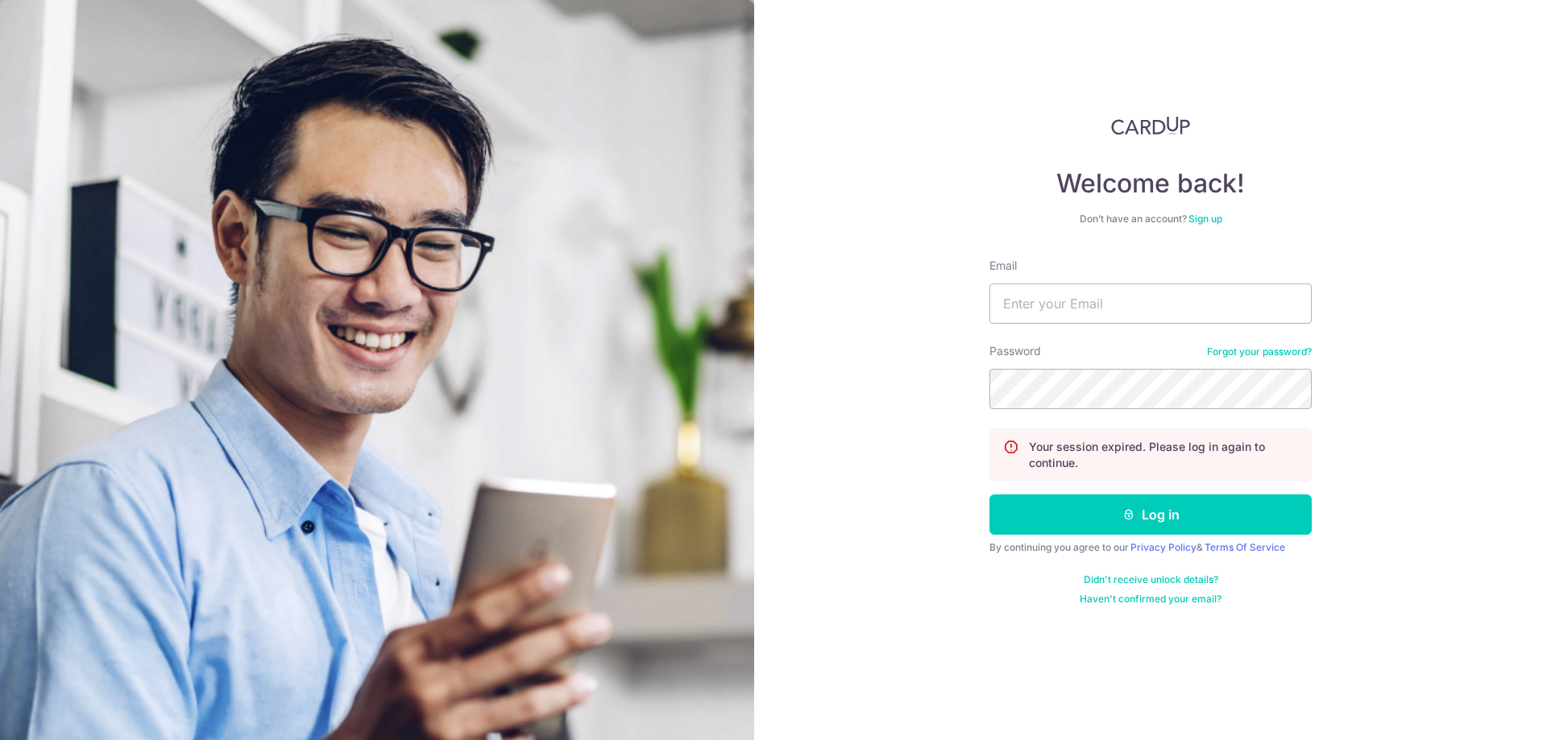
type input "[EMAIL_ADDRESS][DOMAIN_NAME]"
click at [1198, 510] on button "Log in" at bounding box center [1150, 515] width 322 height 40
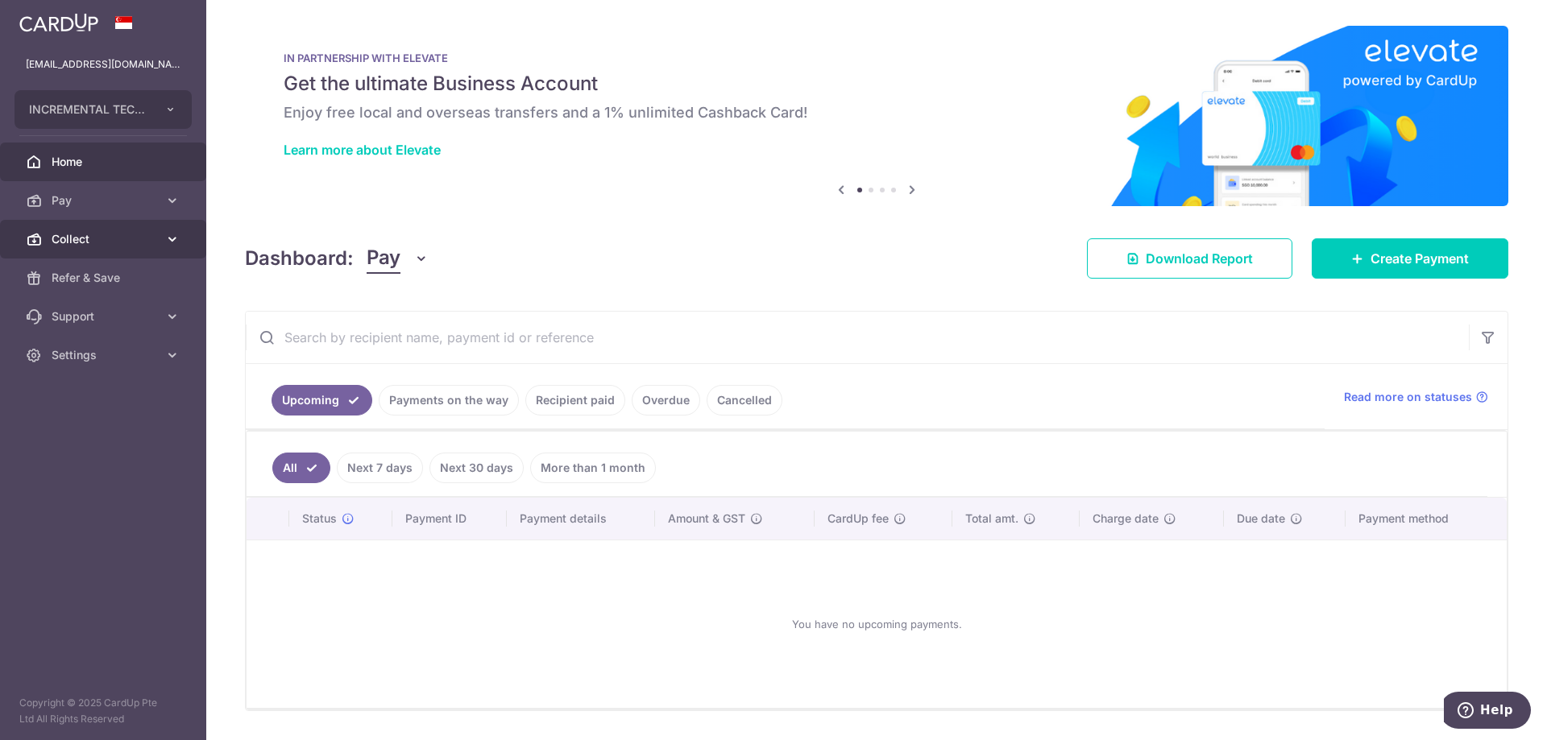
click at [101, 233] on span "Collect" at bounding box center [105, 239] width 106 height 16
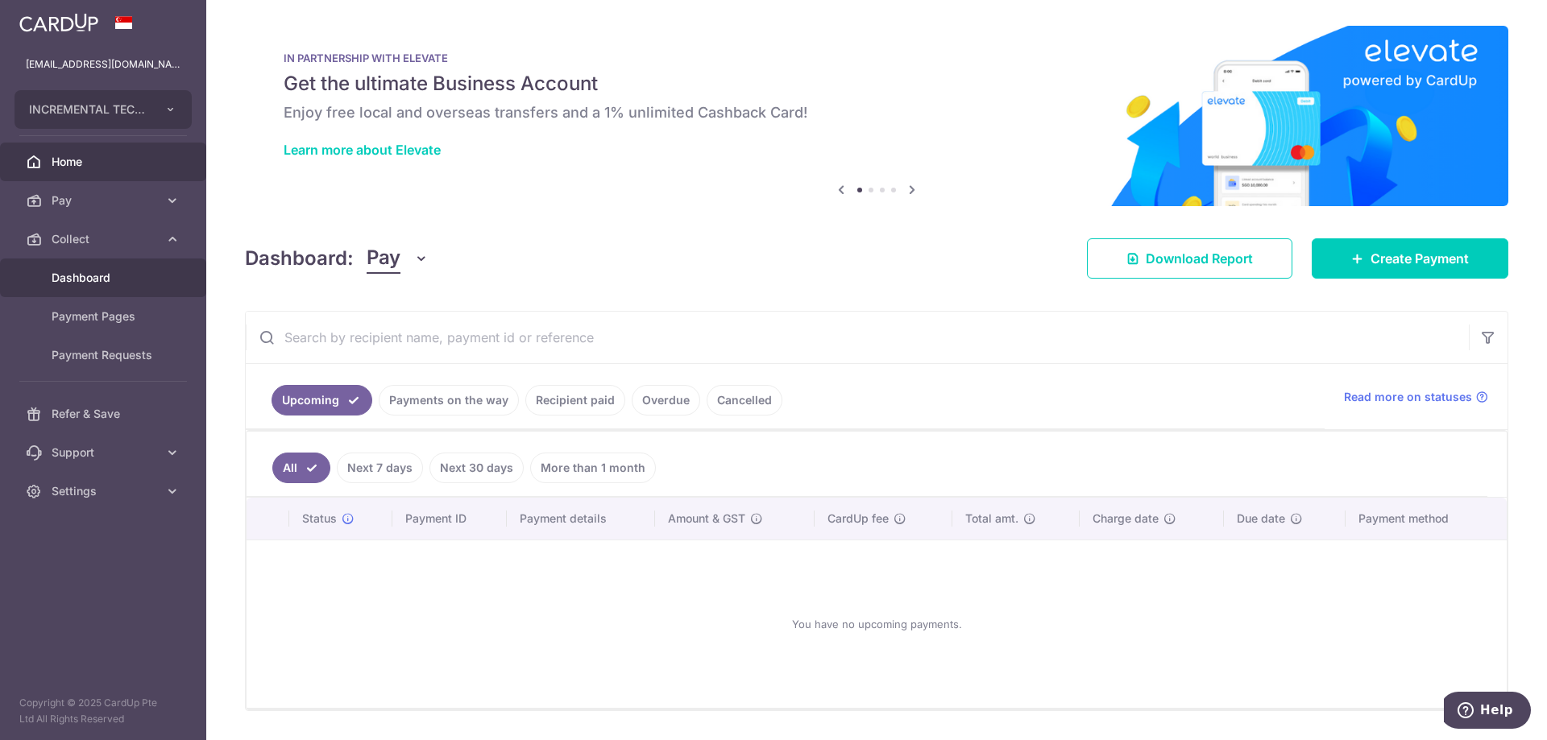
click at [92, 269] on link "Dashboard" at bounding box center [103, 278] width 206 height 39
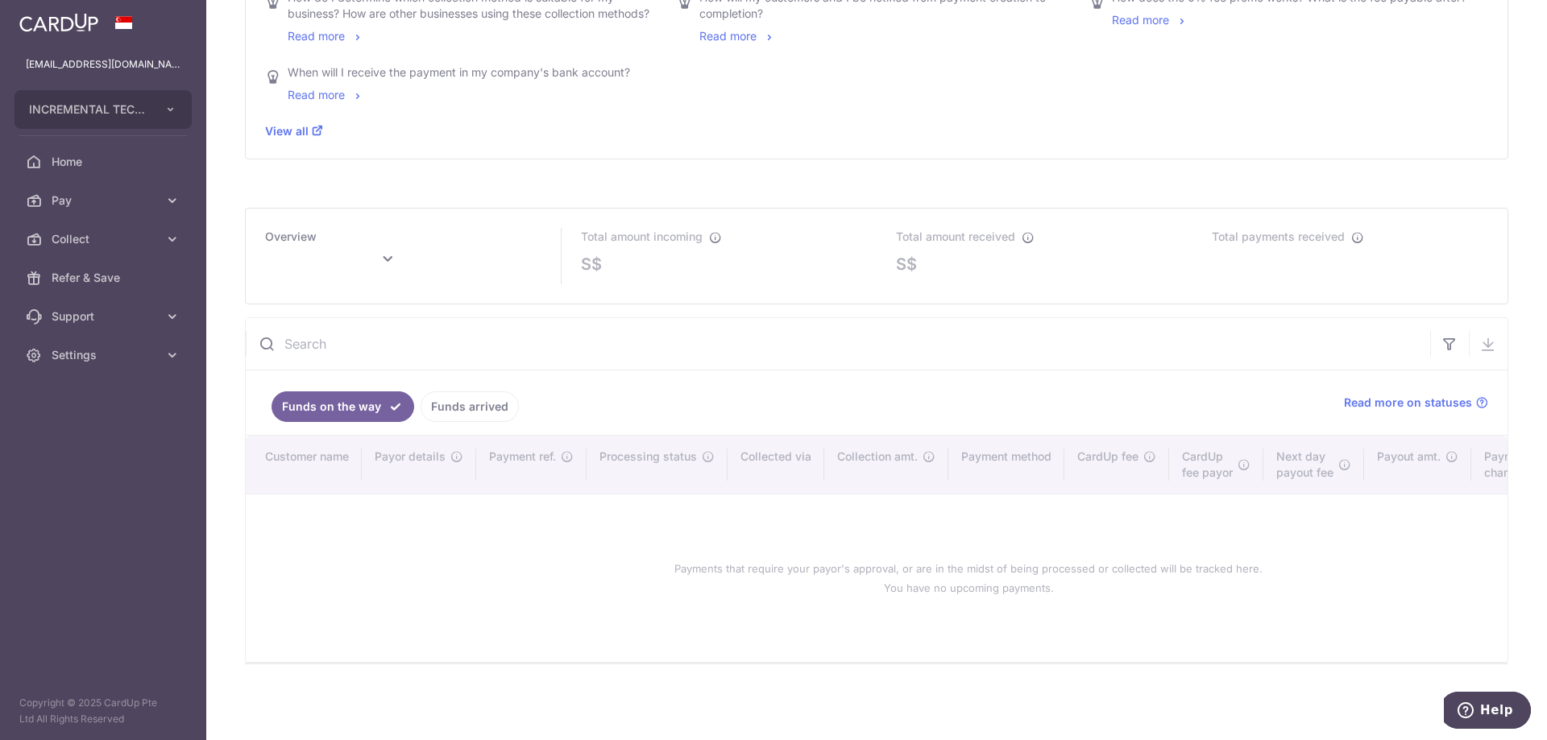
scroll to position [611, 0]
type input "[DATE]"
